Goal: Navigation & Orientation: Find specific page/section

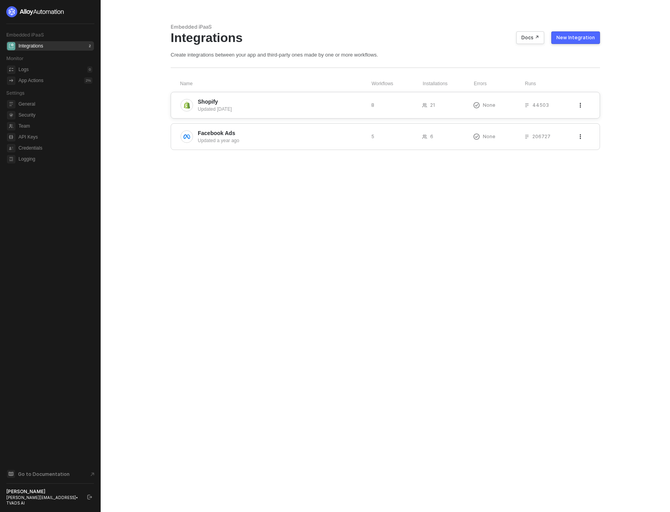
click at [249, 107] on div "Updated [DATE]" at bounding box center [281, 109] width 167 height 7
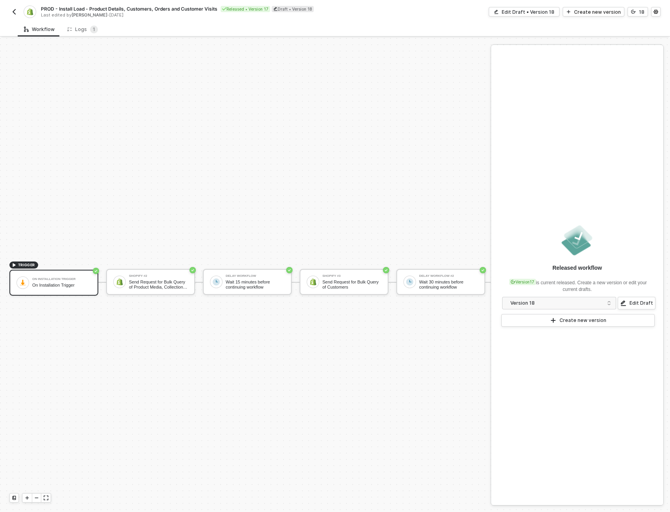
scroll to position [20, 0]
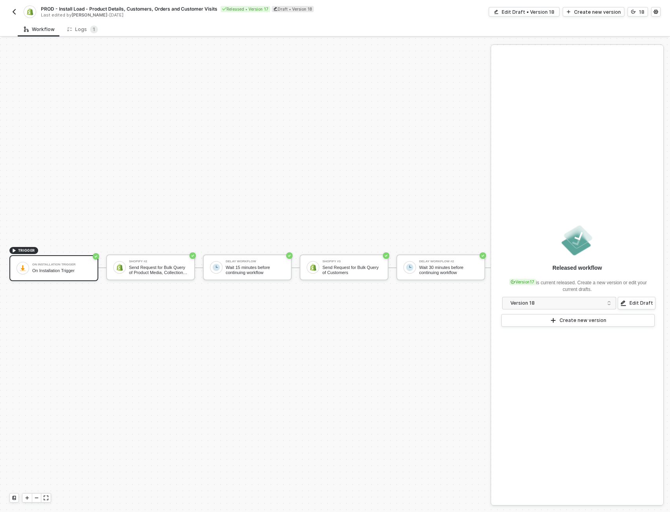
click at [10, 15] on button "button" at bounding box center [13, 11] width 9 height 9
